Goal: Check status: Check status

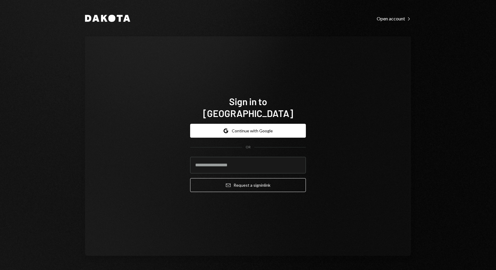
click at [225, 127] on button "Google Continue with Google" at bounding box center [248, 131] width 116 height 14
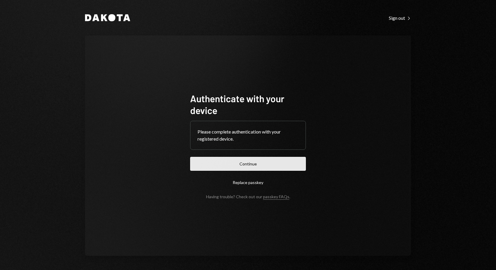
click at [263, 167] on button "Continue" at bounding box center [248, 164] width 116 height 14
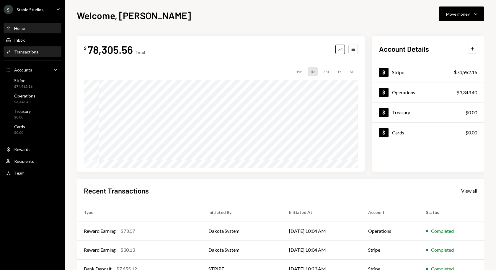
click at [25, 49] on div "Transactions" at bounding box center [26, 51] width 24 height 5
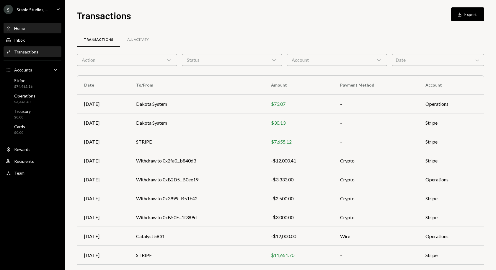
click at [29, 32] on div "Home Home" at bounding box center [32, 28] width 53 height 10
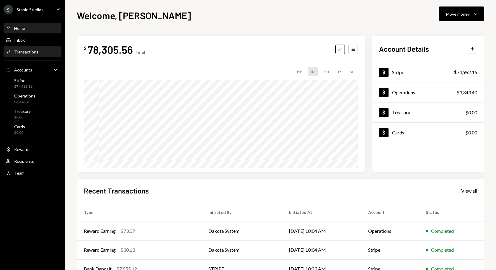
click at [26, 52] on div "Transactions" at bounding box center [26, 51] width 24 height 5
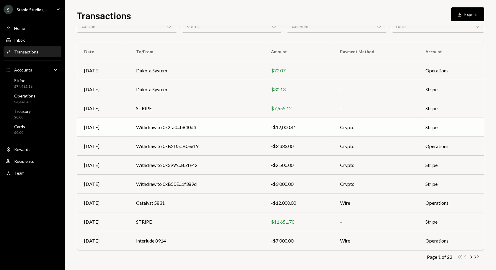
scroll to position [38, 0]
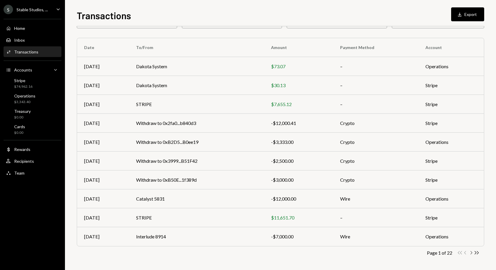
click at [471, 252] on icon "Chevron Right" at bounding box center [471, 253] width 6 height 6
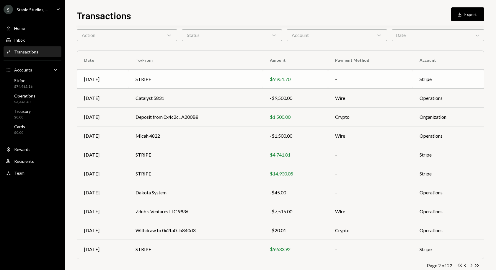
scroll to position [31, 0]
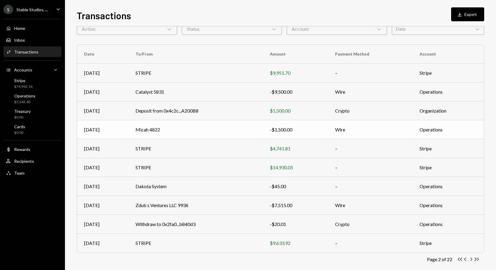
click at [217, 129] on td "Micah 4822" at bounding box center [195, 129] width 134 height 19
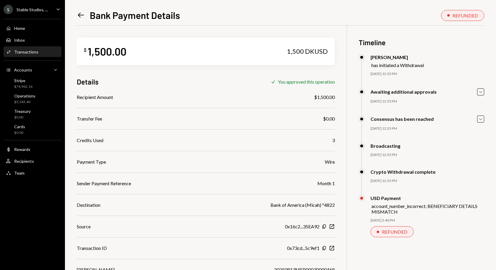
scroll to position [6, 0]
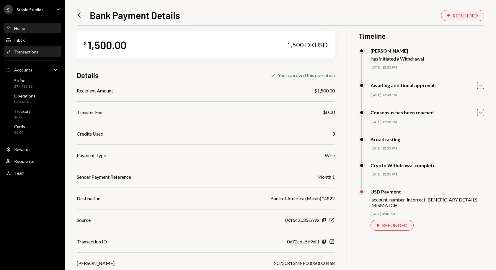
click at [21, 23] on div "Home Home" at bounding box center [32, 28] width 53 height 10
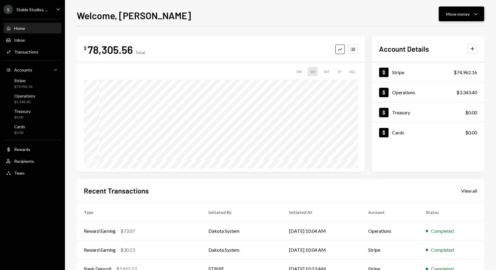
click at [472, 10] on button "Move money Caret Down" at bounding box center [461, 13] width 45 height 15
click at [329, 73] on div "3M" at bounding box center [326, 71] width 10 height 9
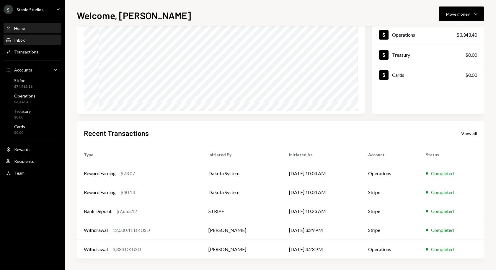
click at [24, 40] on div "Inbox" at bounding box center [19, 40] width 11 height 5
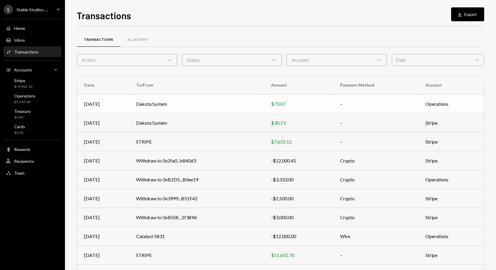
scroll to position [38, 0]
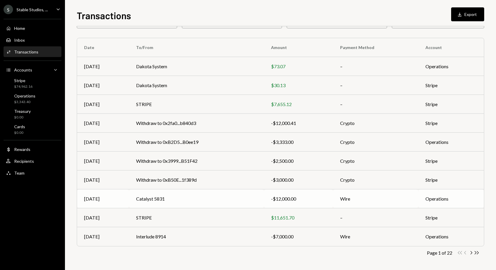
click at [216, 198] on td "Catalyst 5831" at bounding box center [196, 198] width 135 height 19
